Goal: Information Seeking & Learning: Learn about a topic

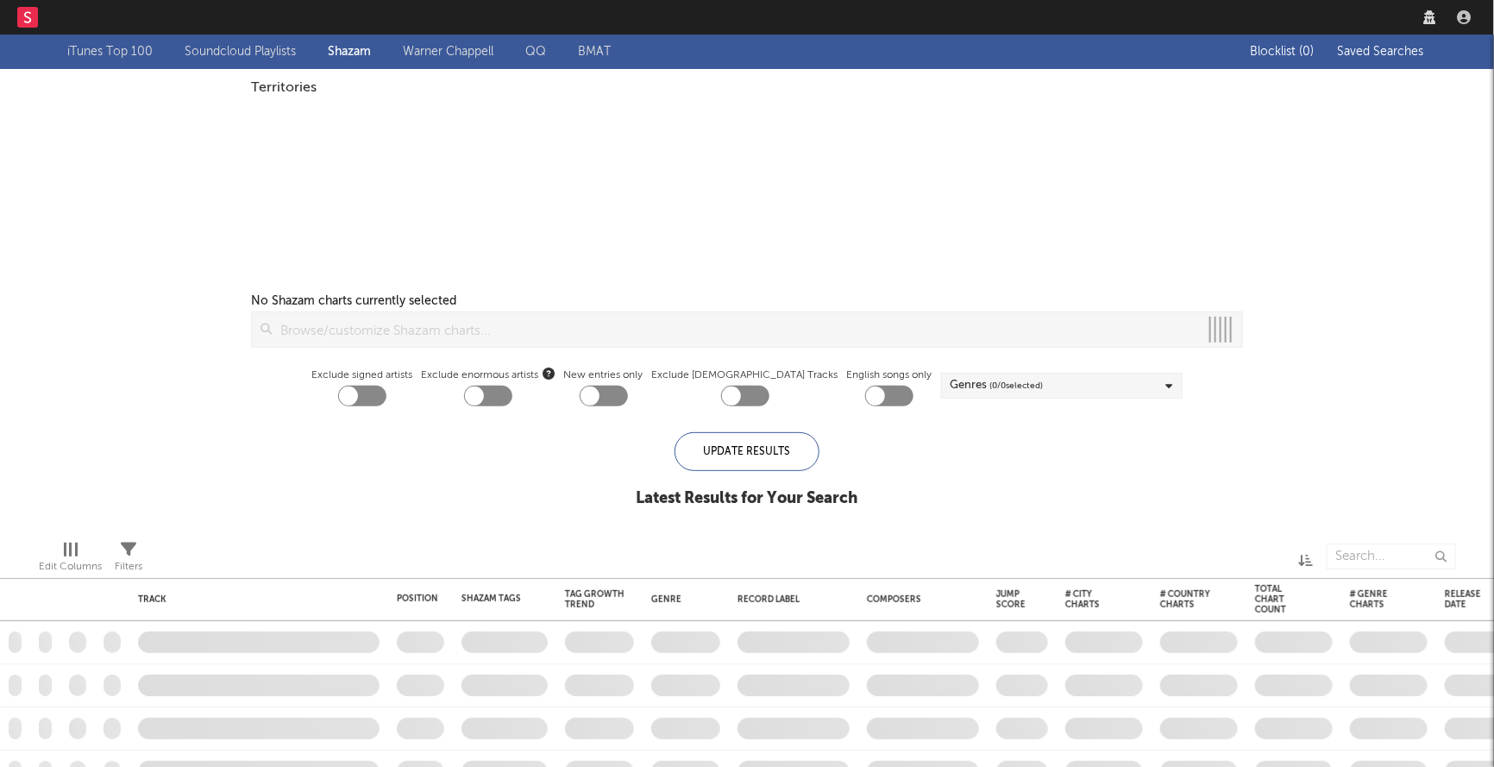
checkbox input "true"
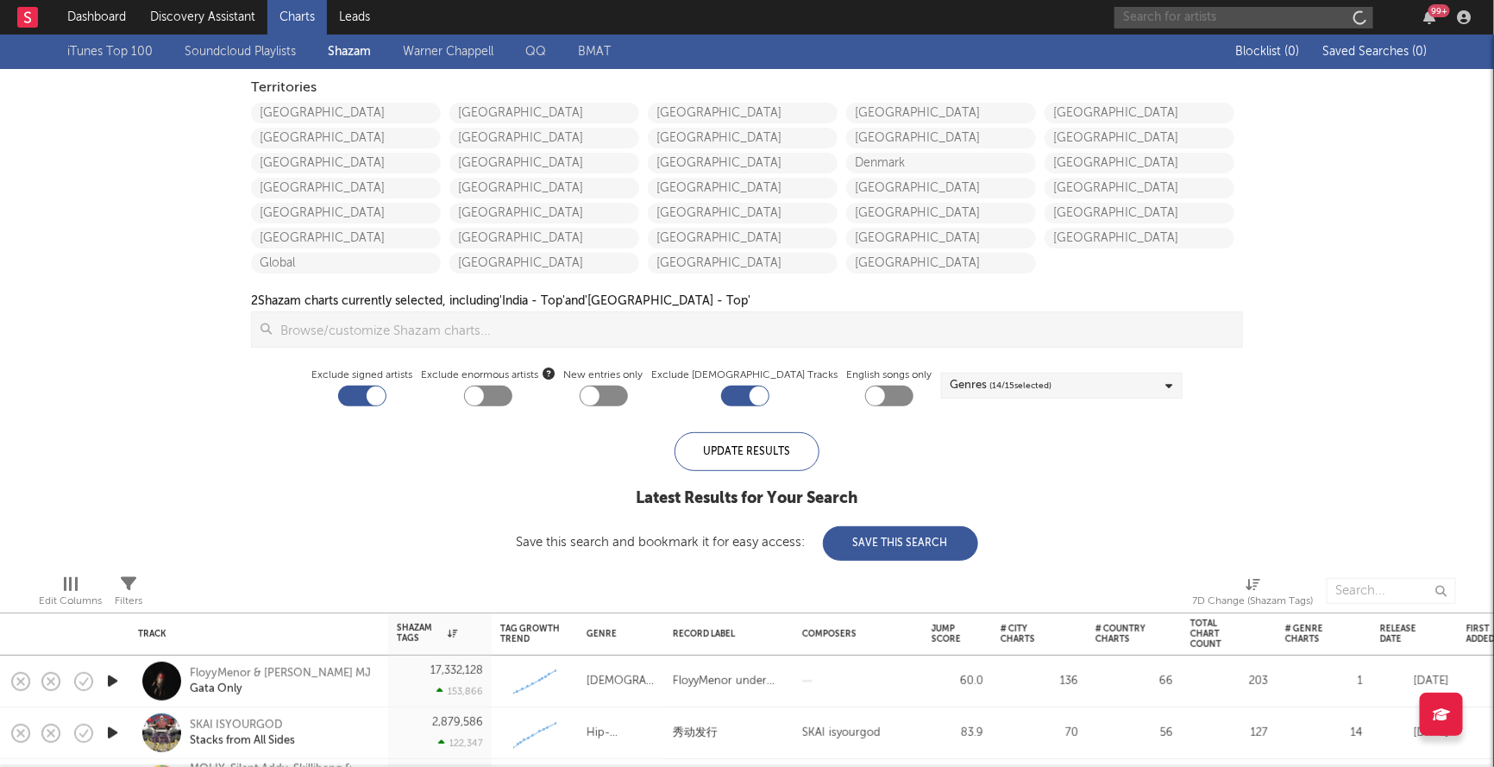
click at [1228, 15] on input "text" at bounding box center [1244, 18] width 259 height 22
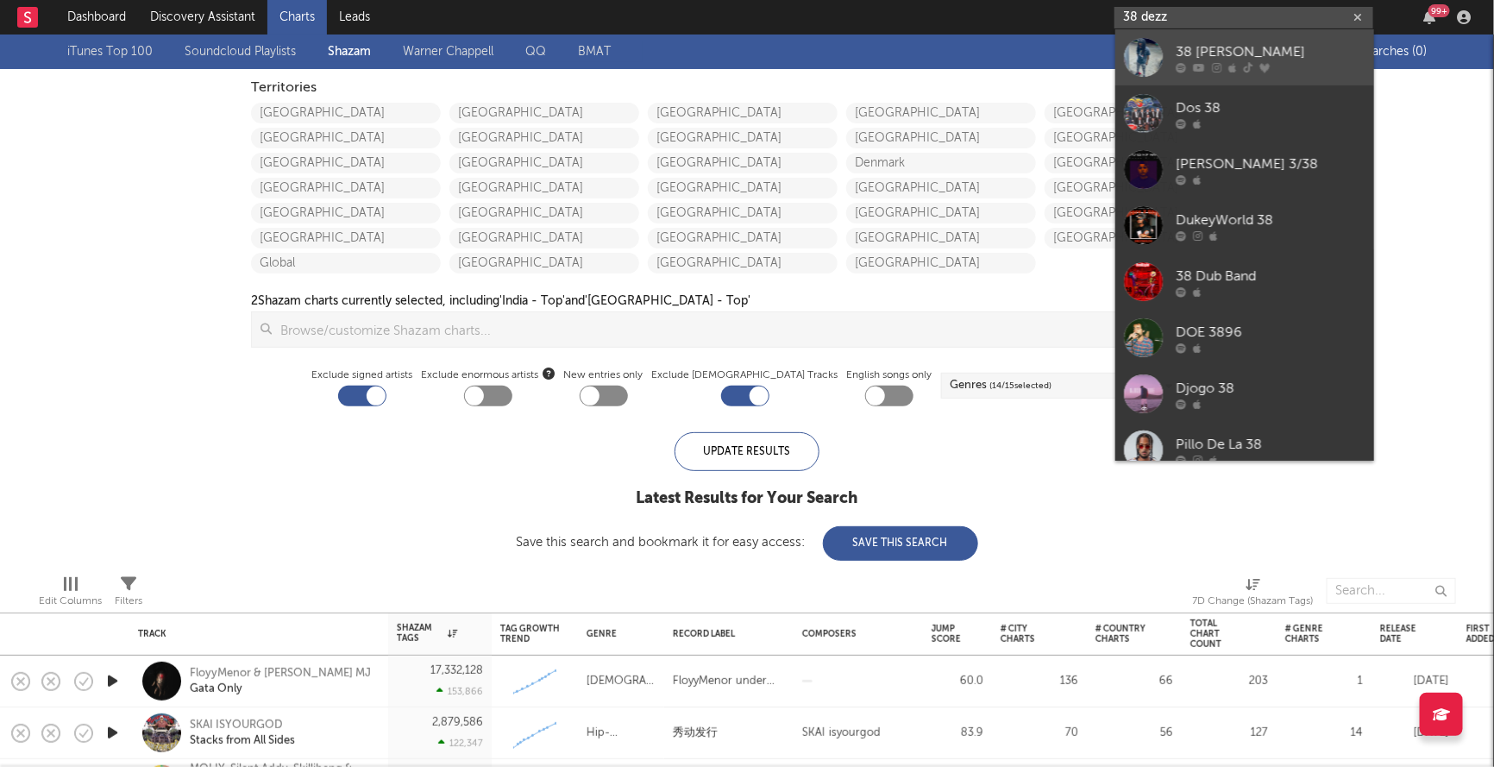
type input "38 dezz"
click at [1297, 65] on div at bounding box center [1271, 67] width 190 height 10
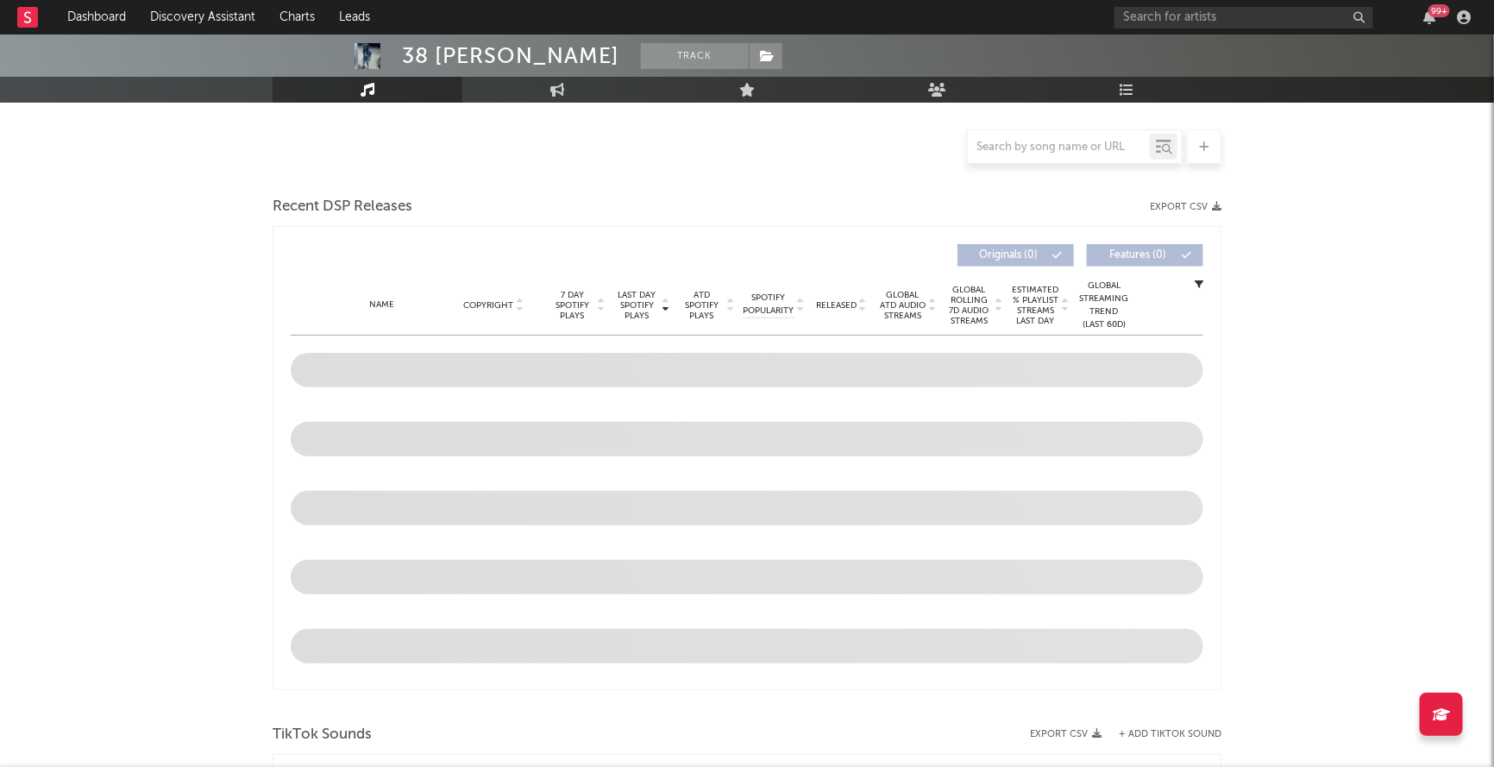
select select "6m"
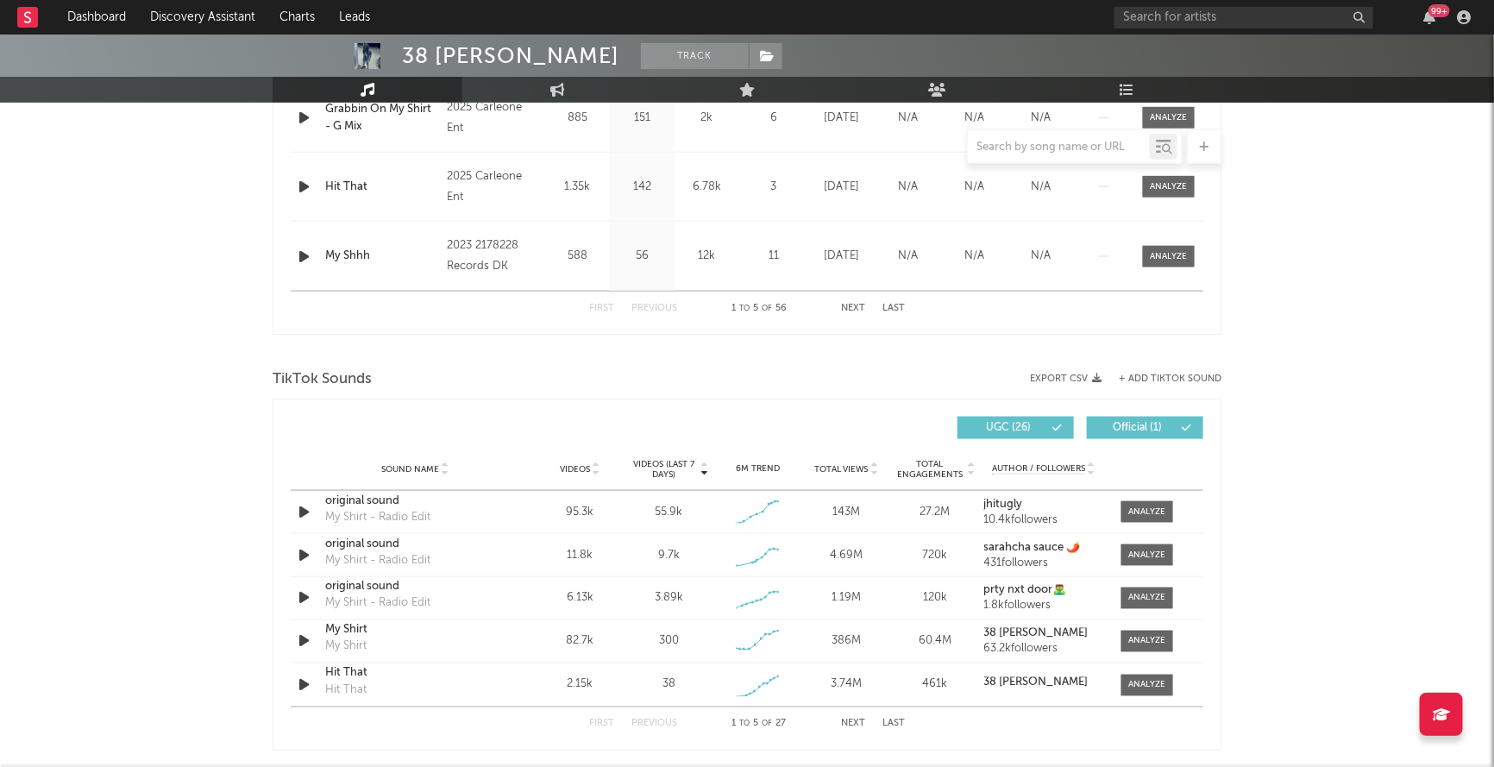
scroll to position [947, 0]
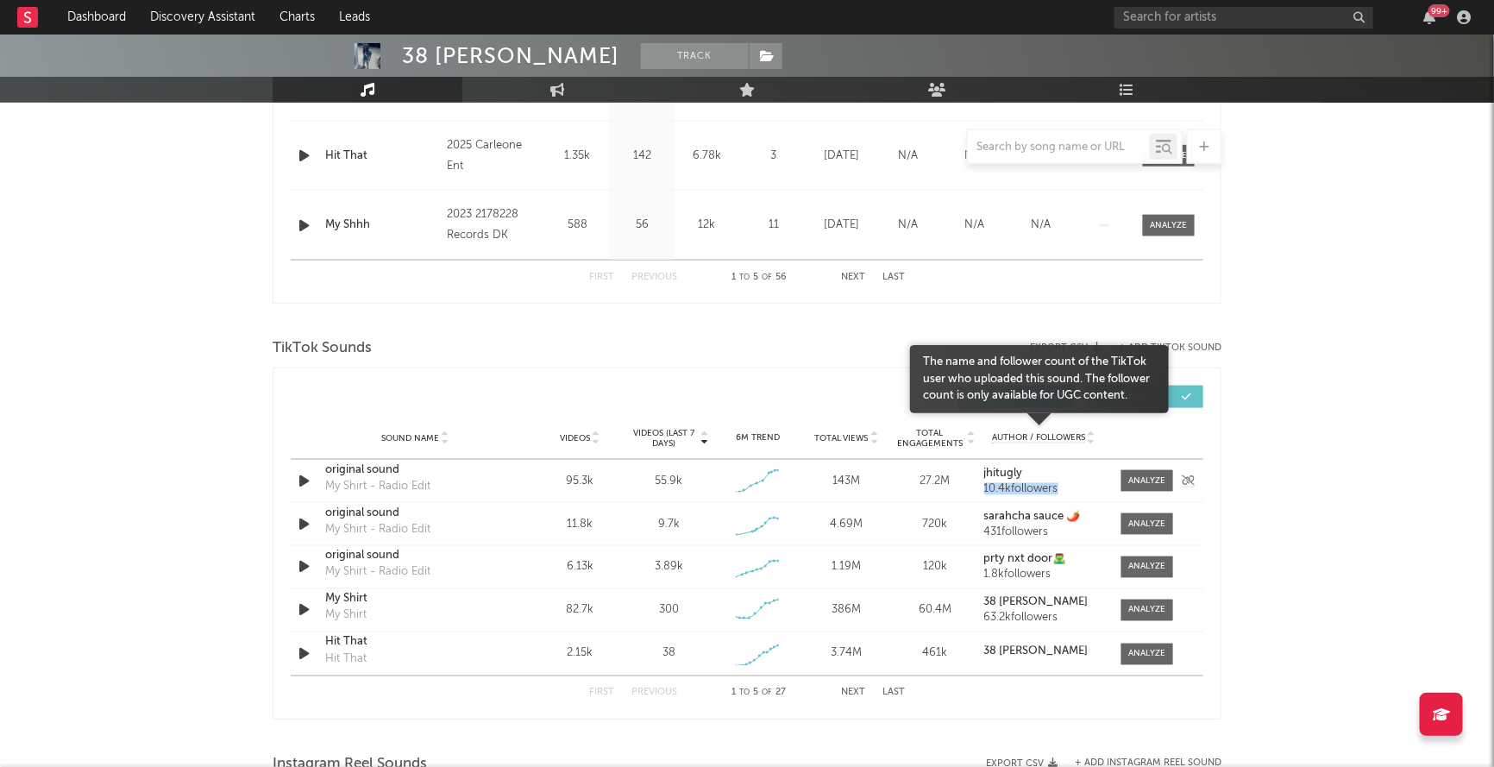
drag, startPoint x: 1140, startPoint y: 486, endPoint x: 1072, endPoint y: 472, distance: 68.7
click at [1071, 471] on div "Sound Name original sound My Shirt - Radio Edit Videos 95.3k Videos (last 7 day…" at bounding box center [747, 481] width 913 height 42
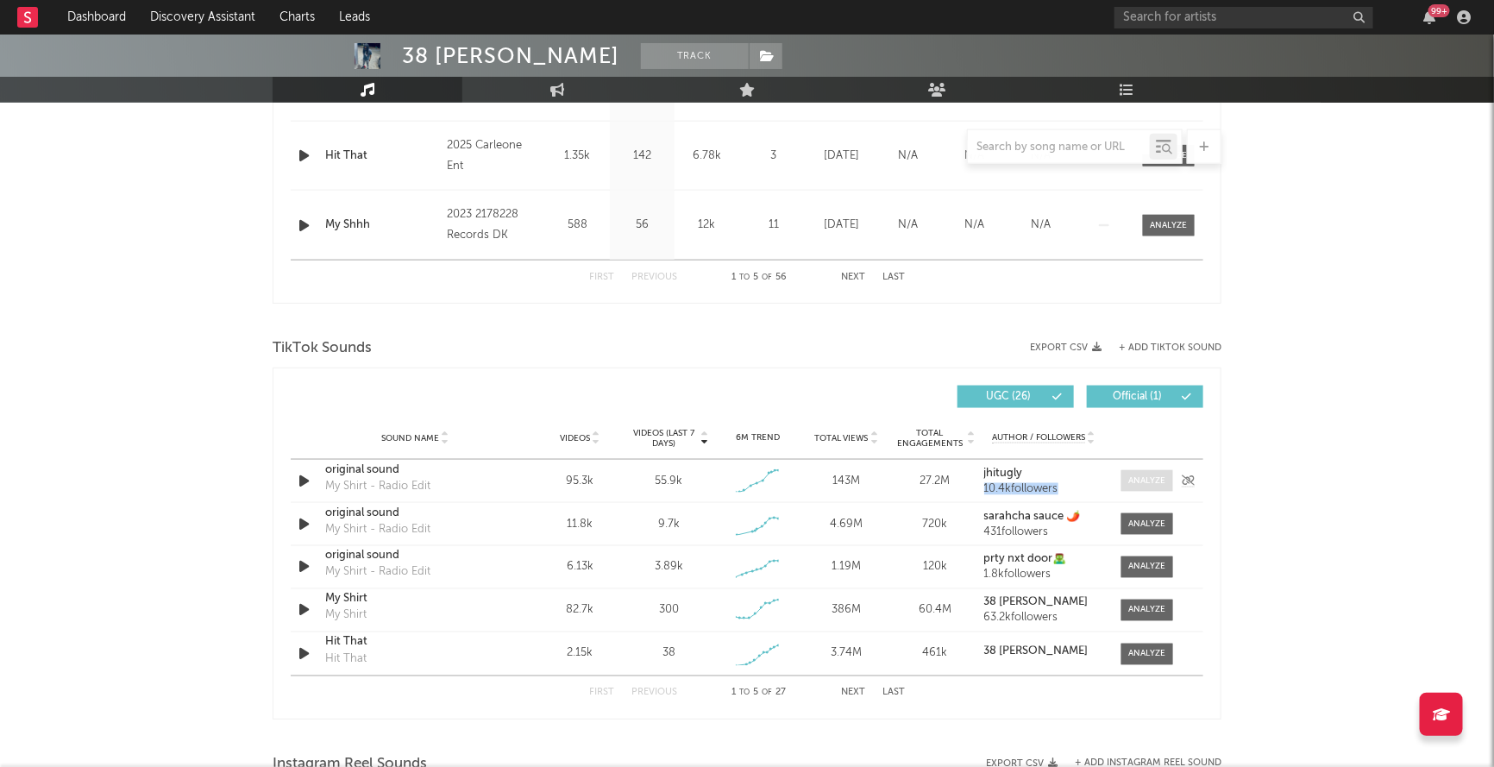
click at [1140, 484] on div at bounding box center [1147, 480] width 37 height 13
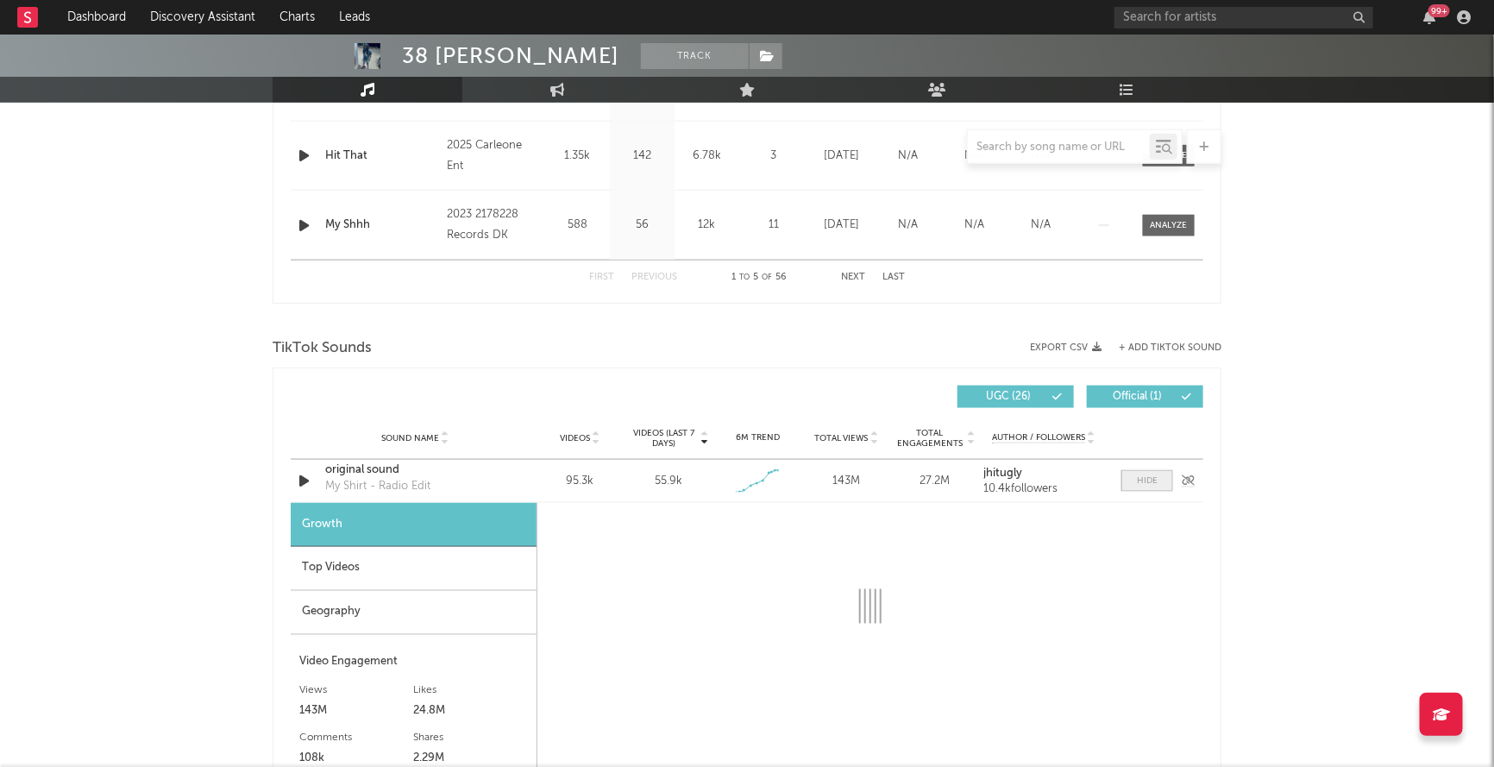
select select "1w"
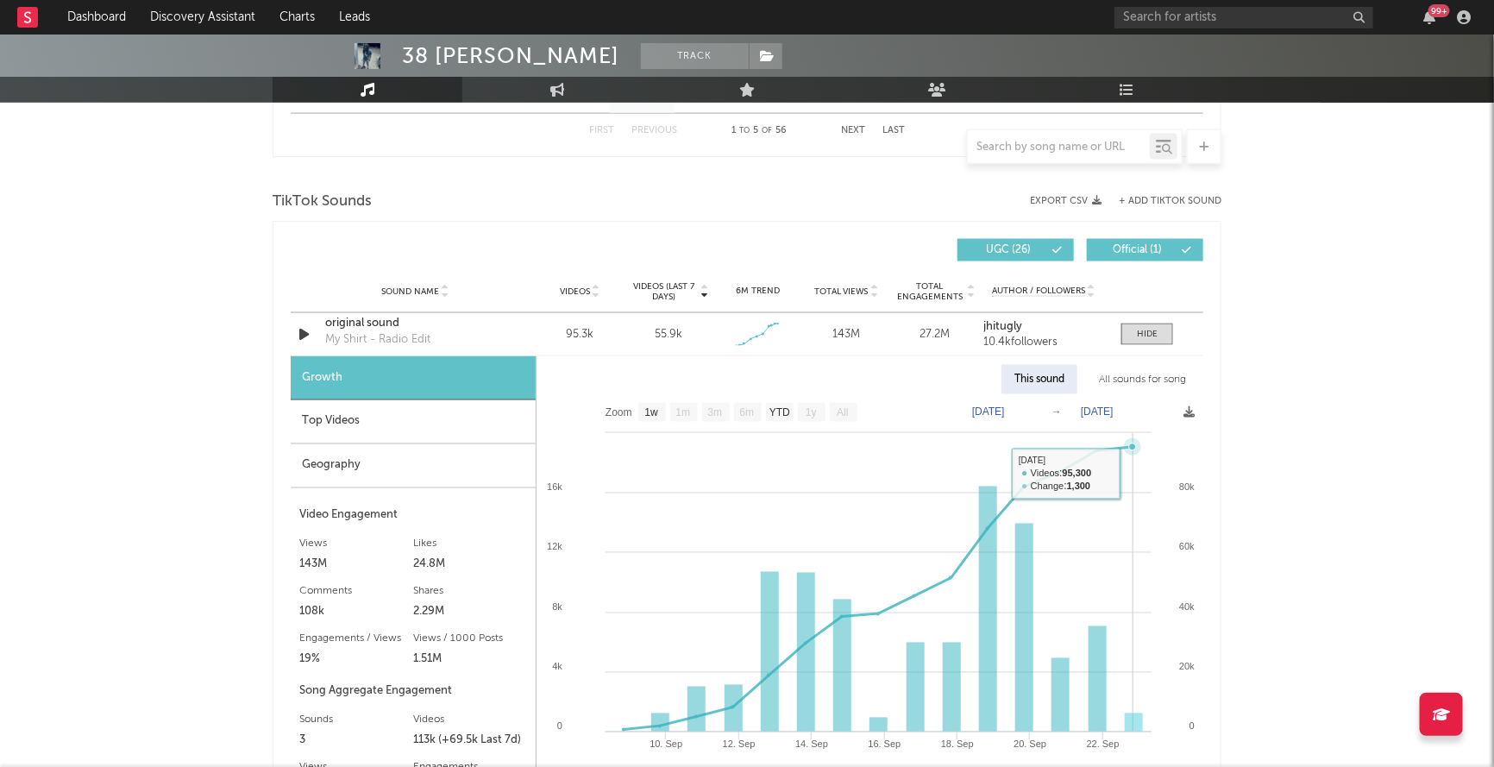
scroll to position [1092, 0]
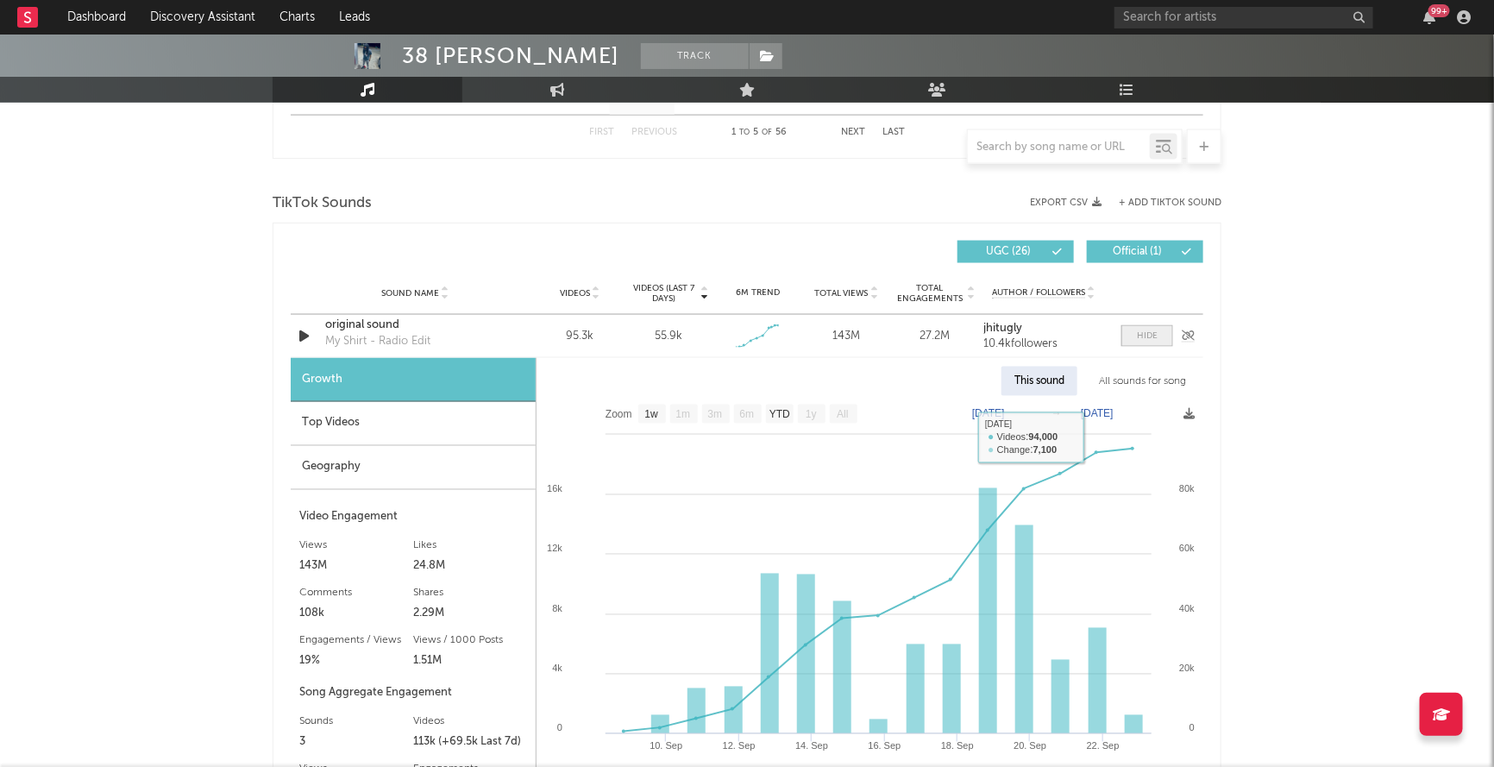
click at [1150, 330] on div at bounding box center [1147, 336] width 21 height 13
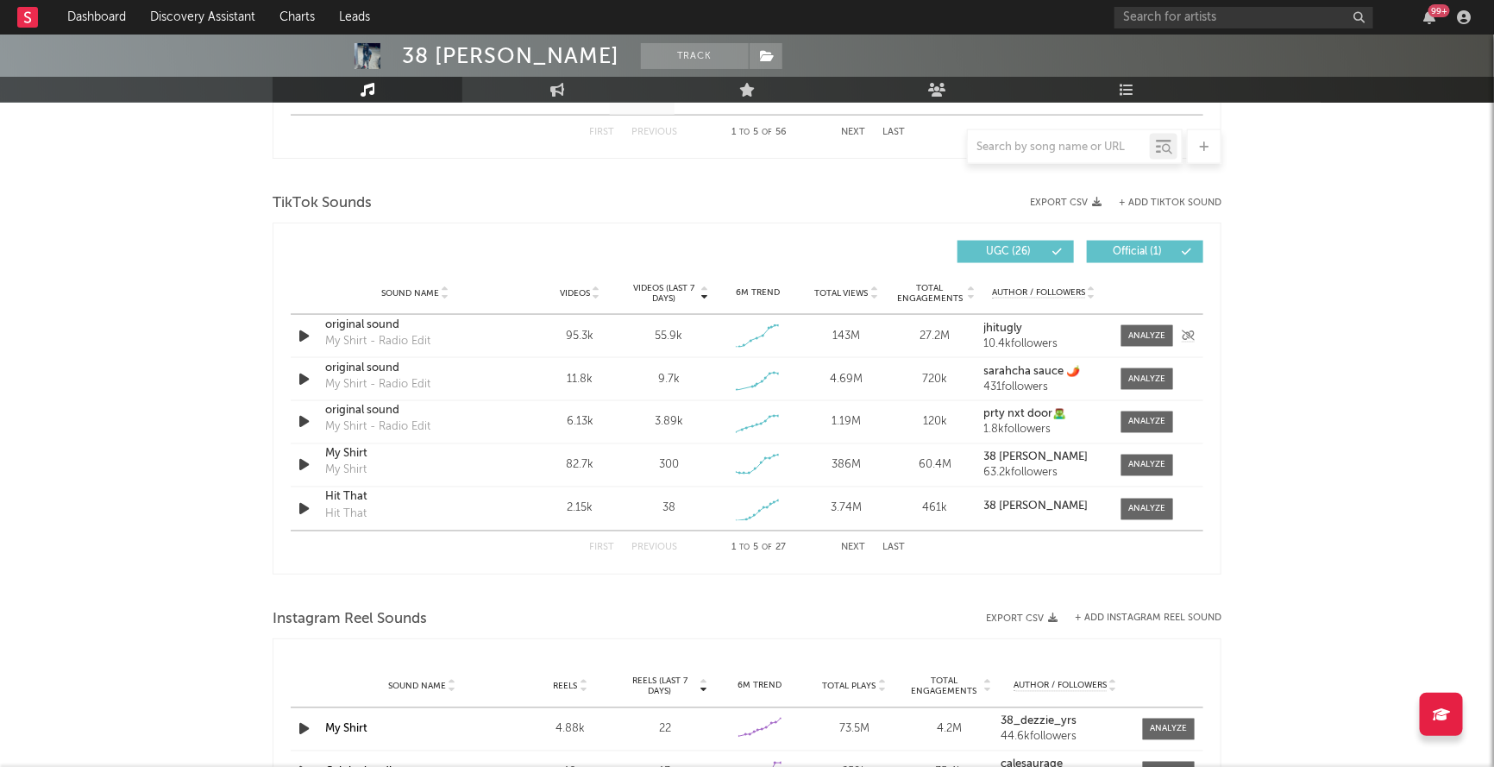
click at [370, 341] on div "My Shirt - Radio Edit" at bounding box center [377, 341] width 105 height 17
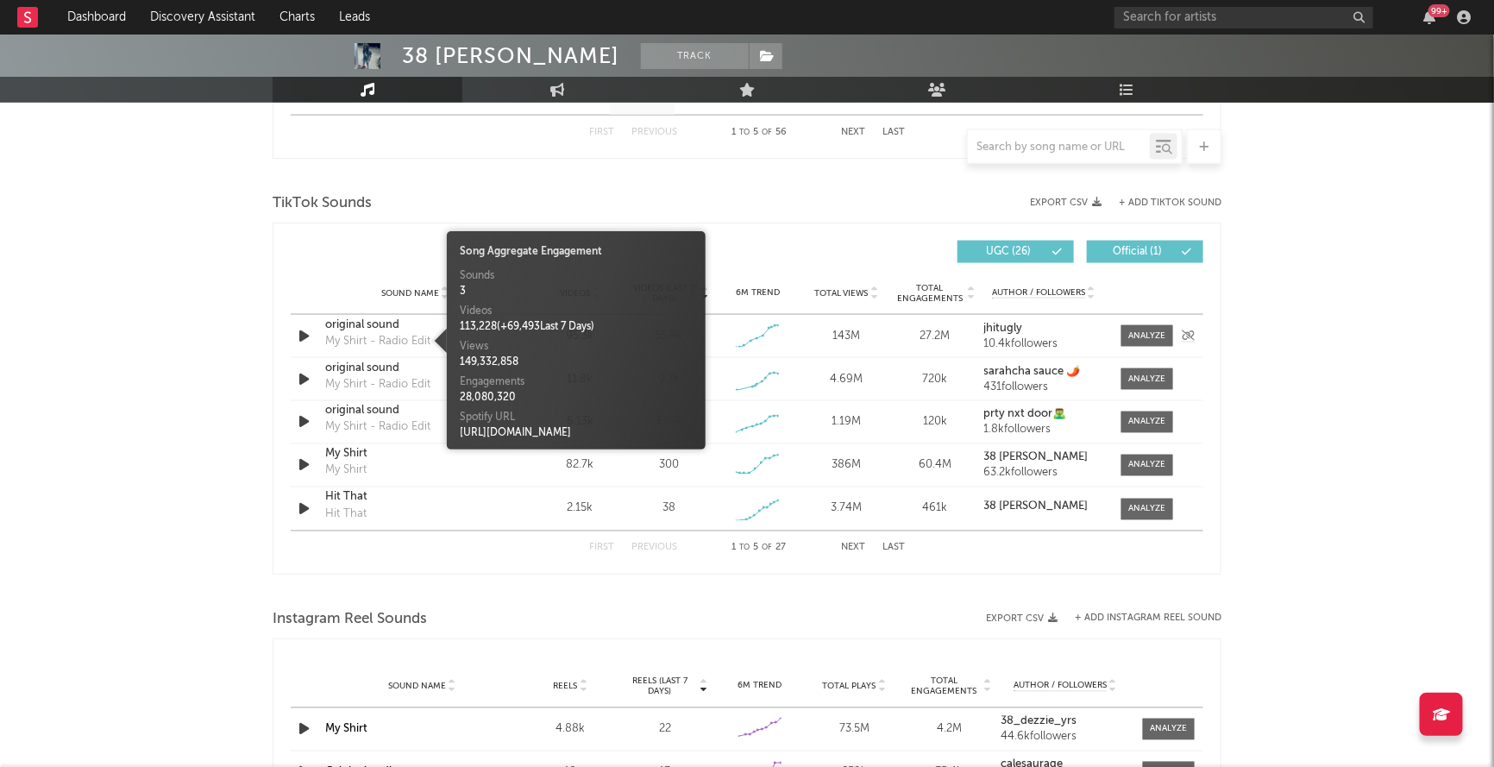
click at [370, 341] on div "My Shirt - Radio Edit" at bounding box center [377, 341] width 105 height 17
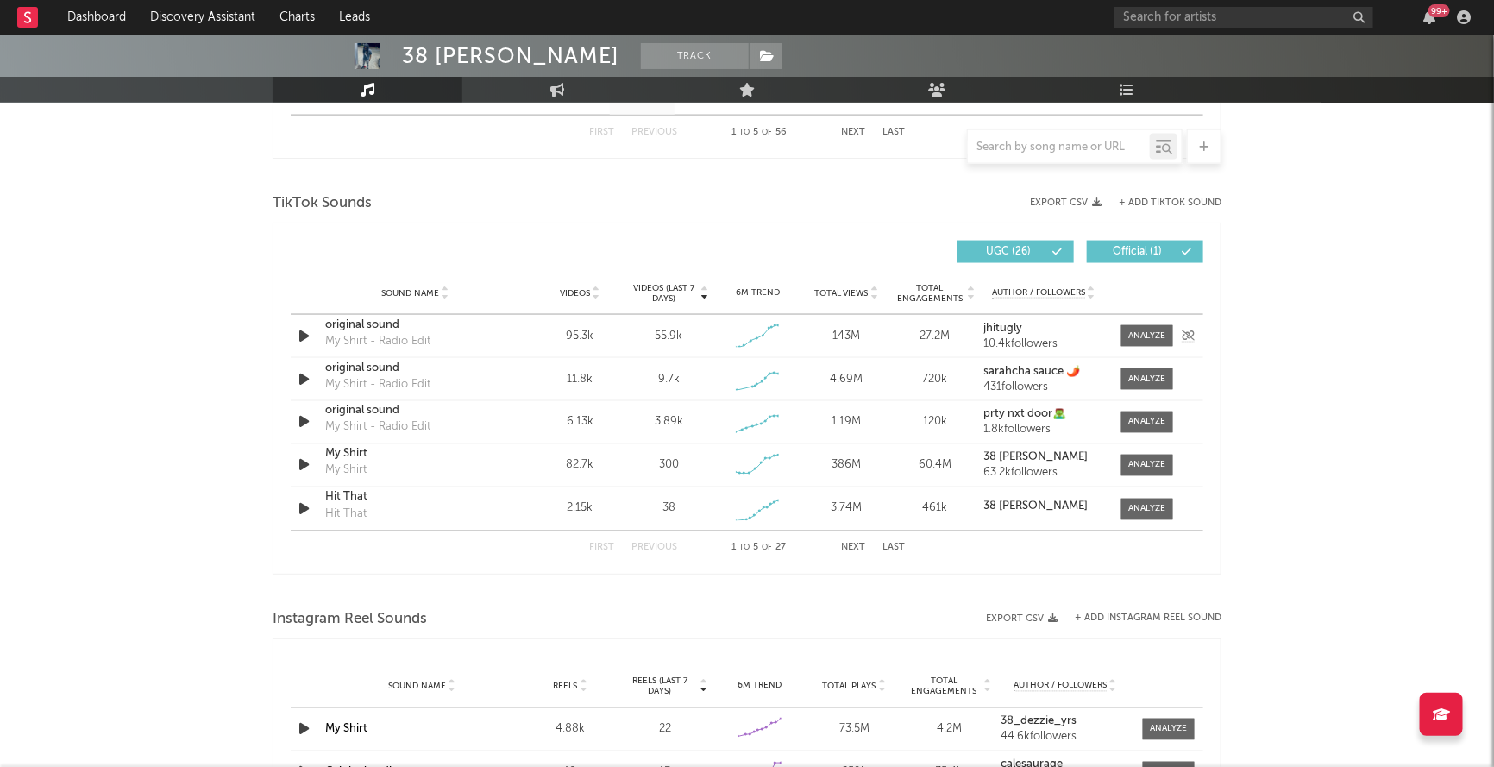
click at [370, 325] on div "original sound" at bounding box center [415, 325] width 180 height 17
click at [307, 423] on icon "button" at bounding box center [304, 423] width 18 height 22
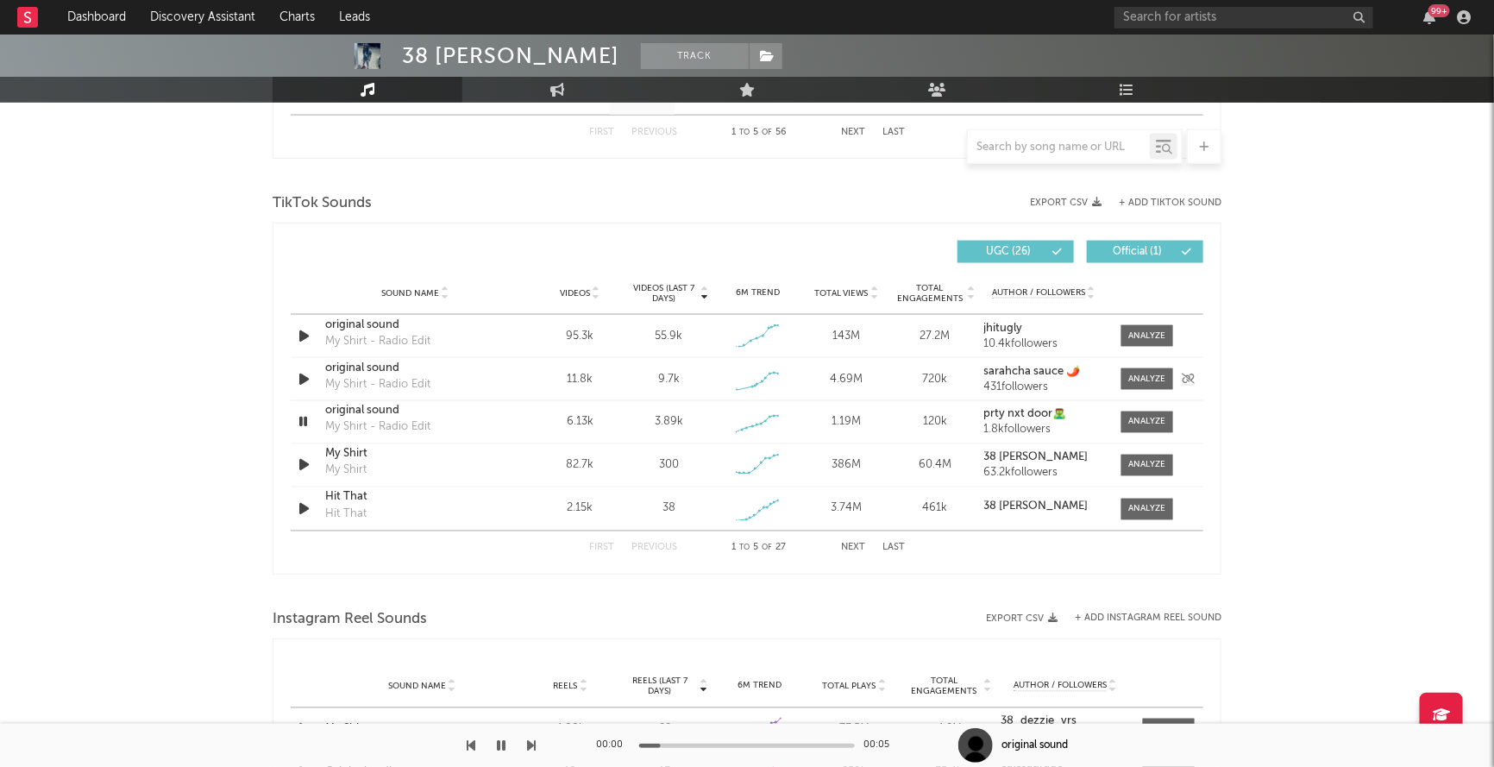
click at [305, 374] on icon "button" at bounding box center [304, 379] width 18 height 22
